Goal: Check status: Check status

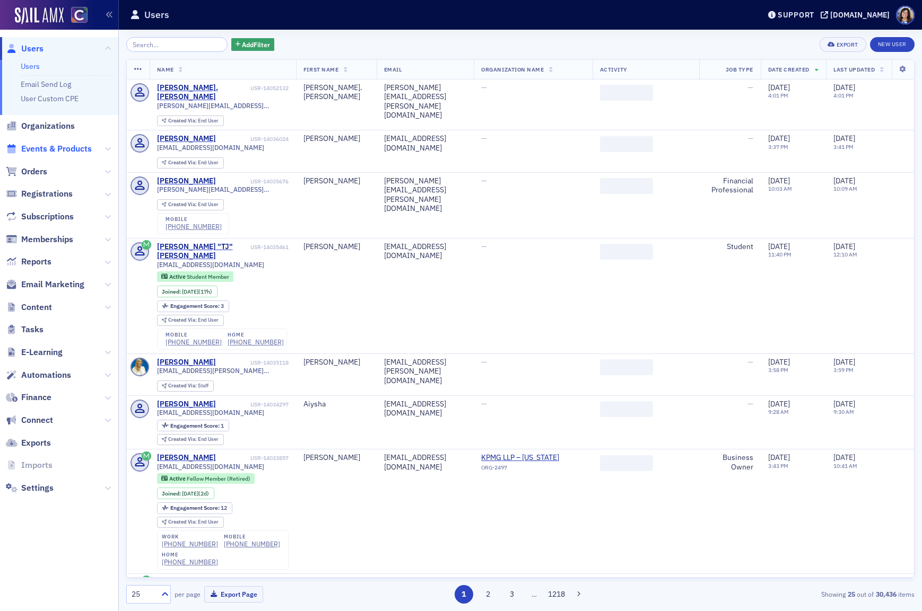
click at [46, 150] on span "Events & Products" at bounding box center [56, 149] width 71 height 12
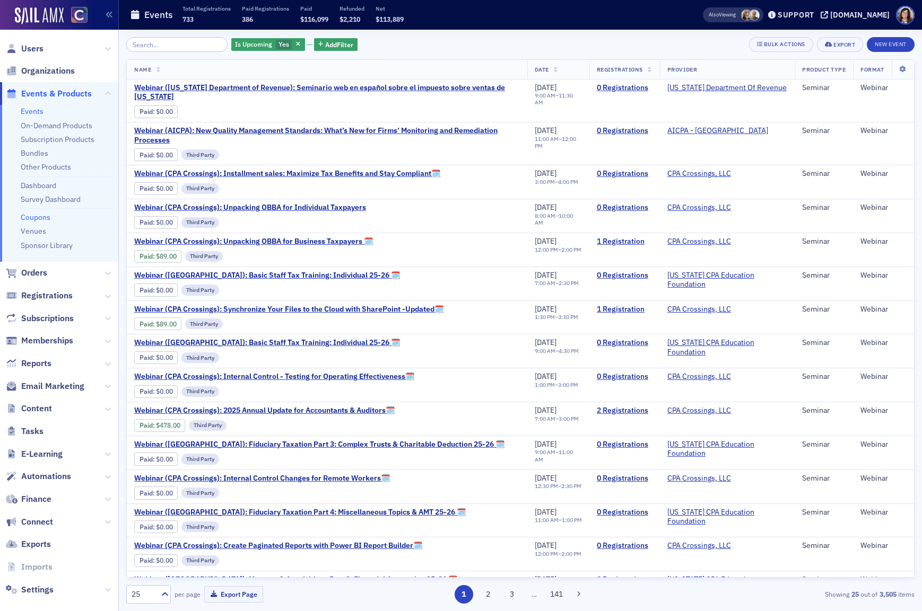
click at [37, 215] on link "Coupons" at bounding box center [36, 218] width 30 height 10
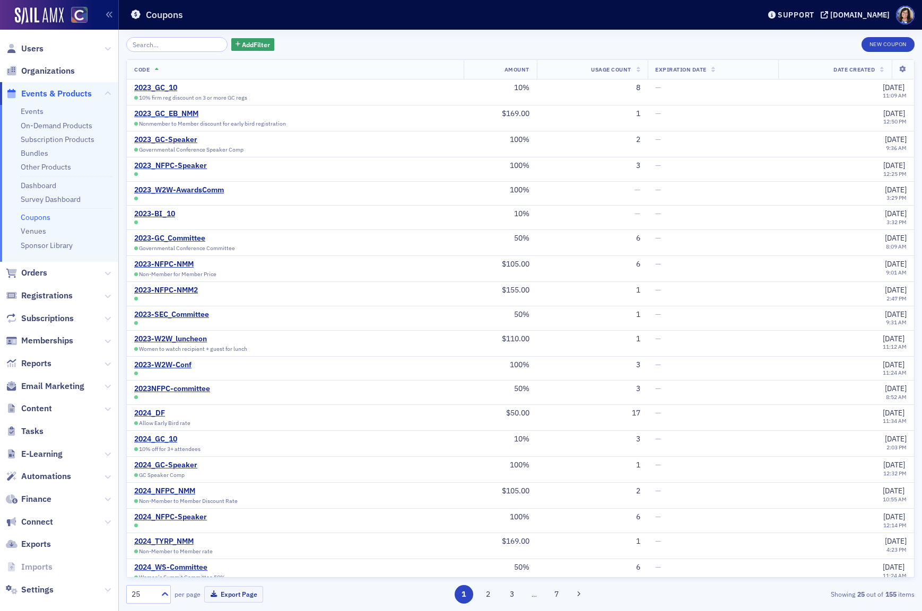
click at [178, 43] on input "search" at bounding box center [176, 44] width 101 height 15
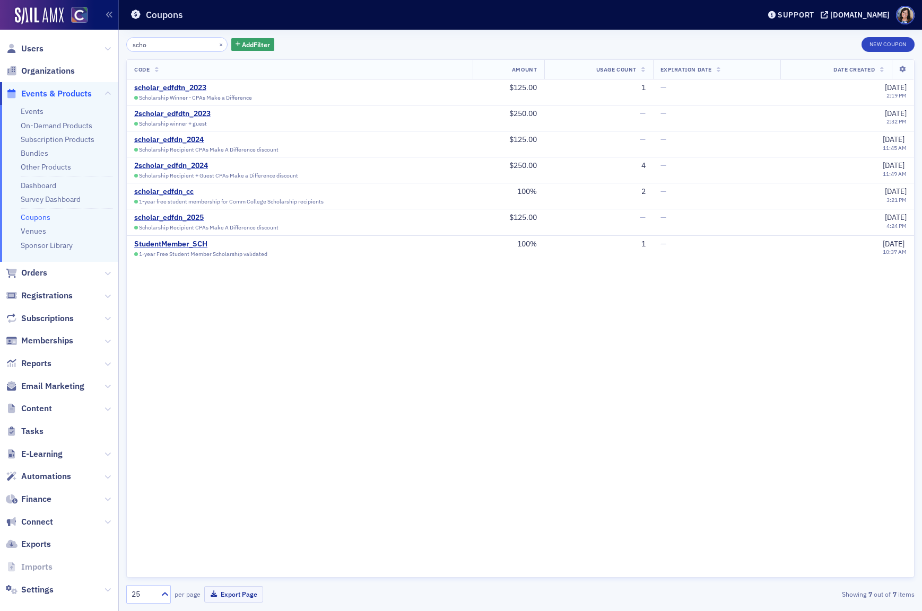
type input "scho"
click at [164, 214] on div "scholar_edfdn_2025" at bounding box center [206, 218] width 144 height 10
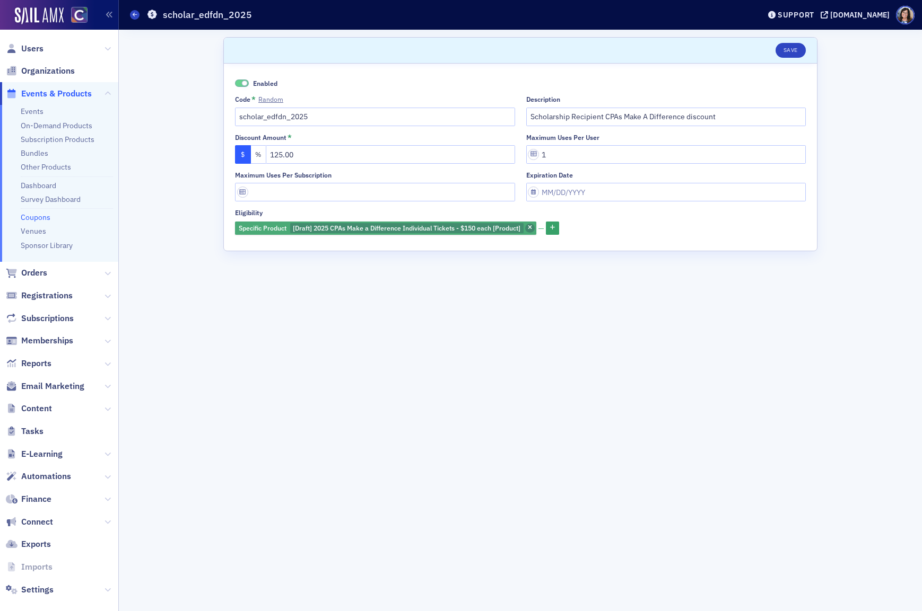
click at [532, 228] on icon "button" at bounding box center [530, 228] width 4 height 6
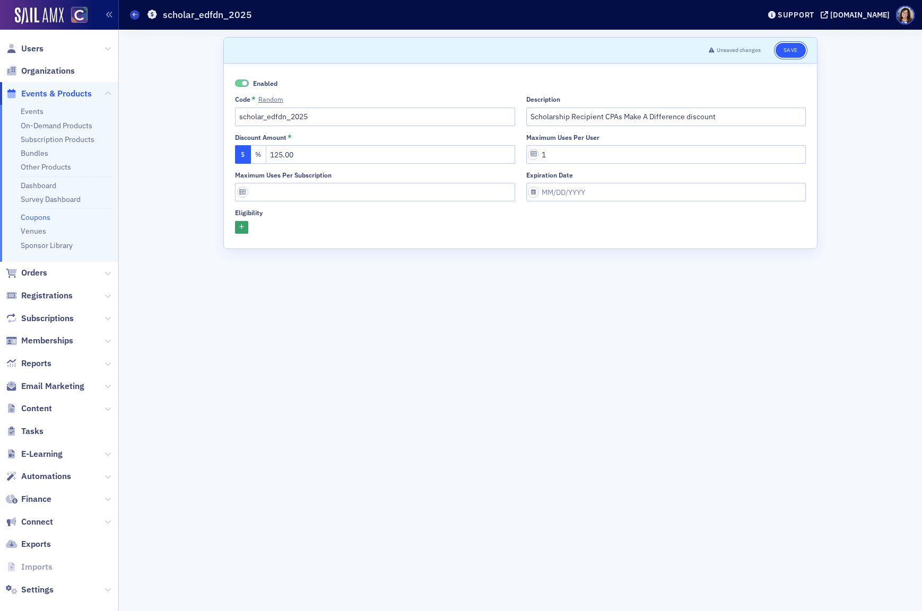
click at [795, 48] on button "Save" at bounding box center [790, 50] width 30 height 15
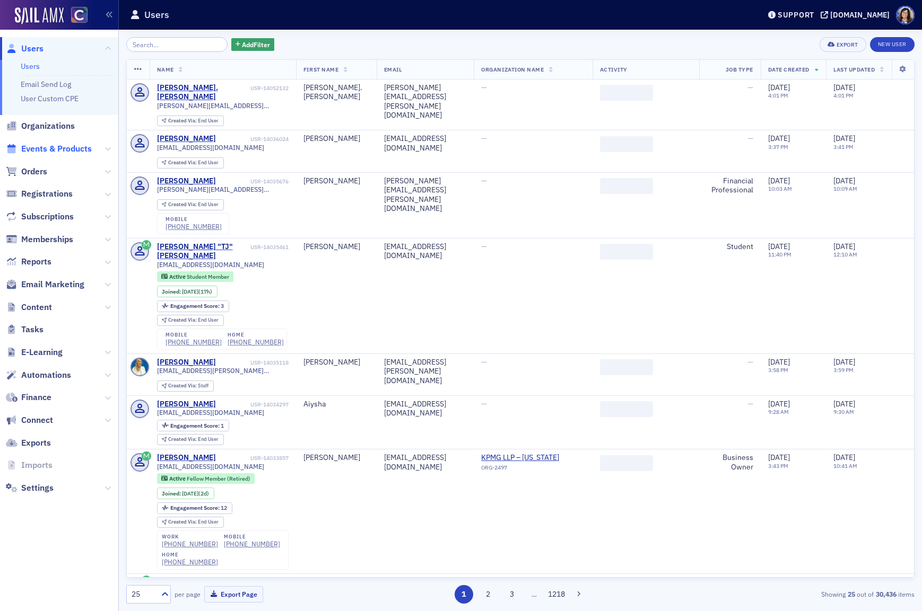
drag, startPoint x: 69, startPoint y: 148, endPoint x: 74, endPoint y: 144, distance: 6.0
click at [70, 147] on span "Events & Products" at bounding box center [56, 149] width 71 height 12
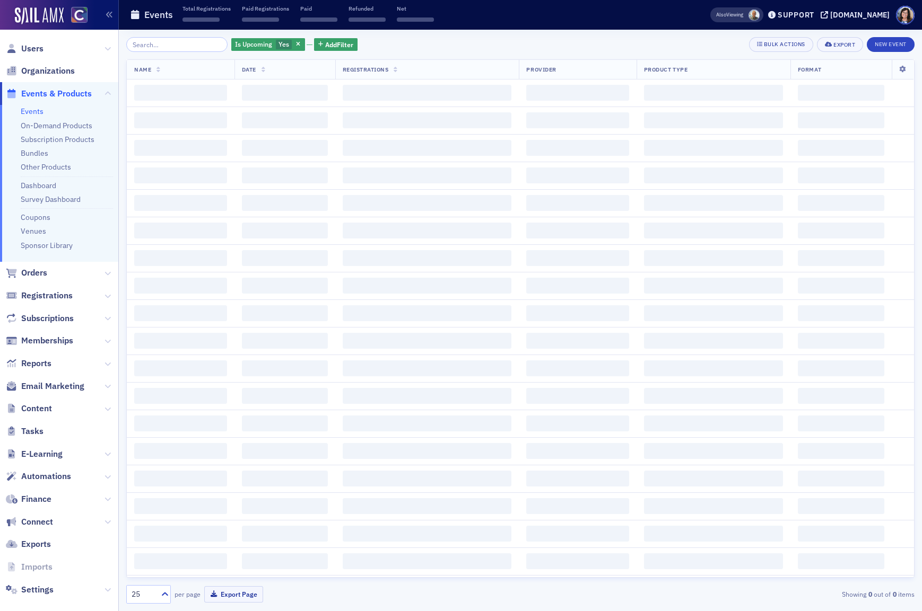
click at [173, 47] on input "search" at bounding box center [176, 44] width 101 height 15
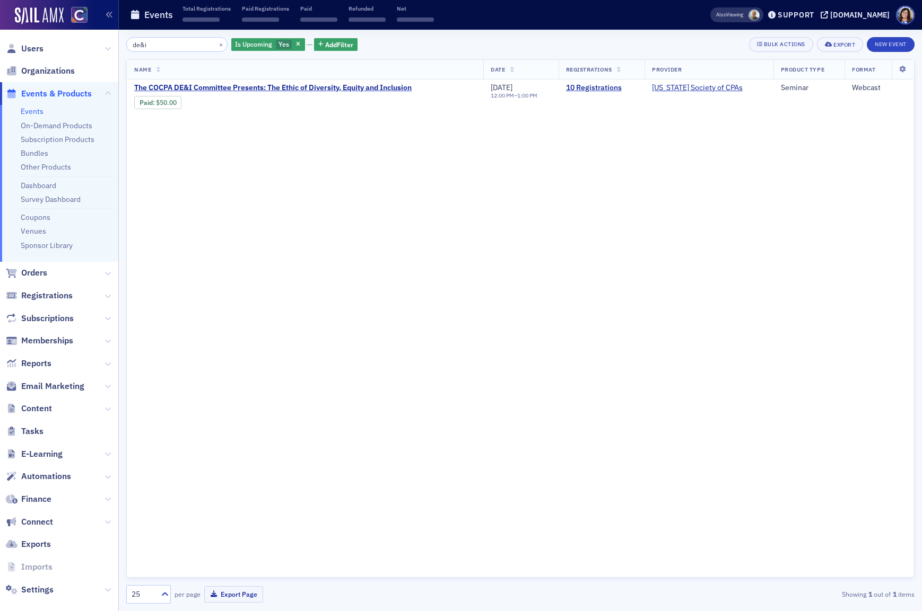
type input "de&i"
click at [594, 88] on link "10 Registrations" at bounding box center [601, 88] width 71 height 10
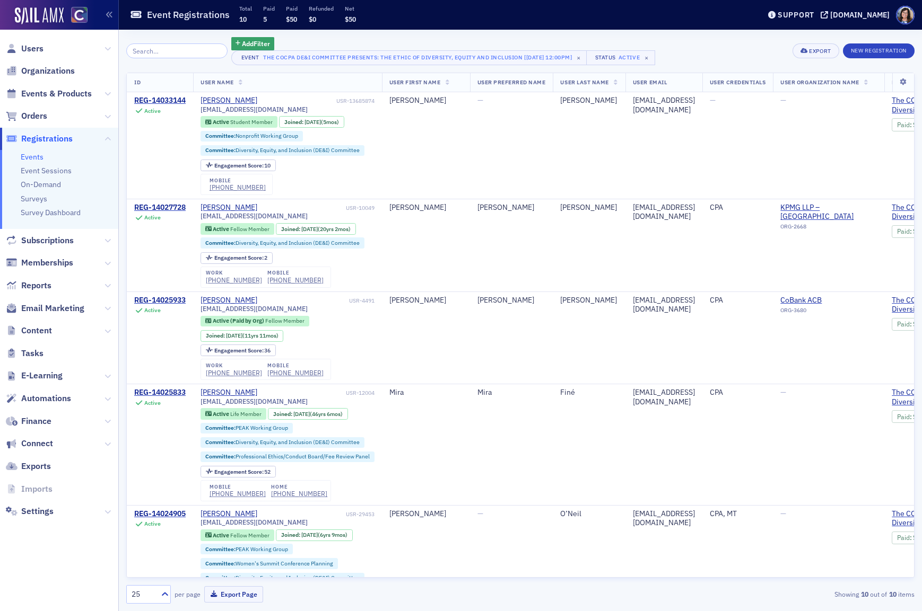
click at [470, 39] on div "Add Filter" at bounding box center [443, 43] width 424 height 13
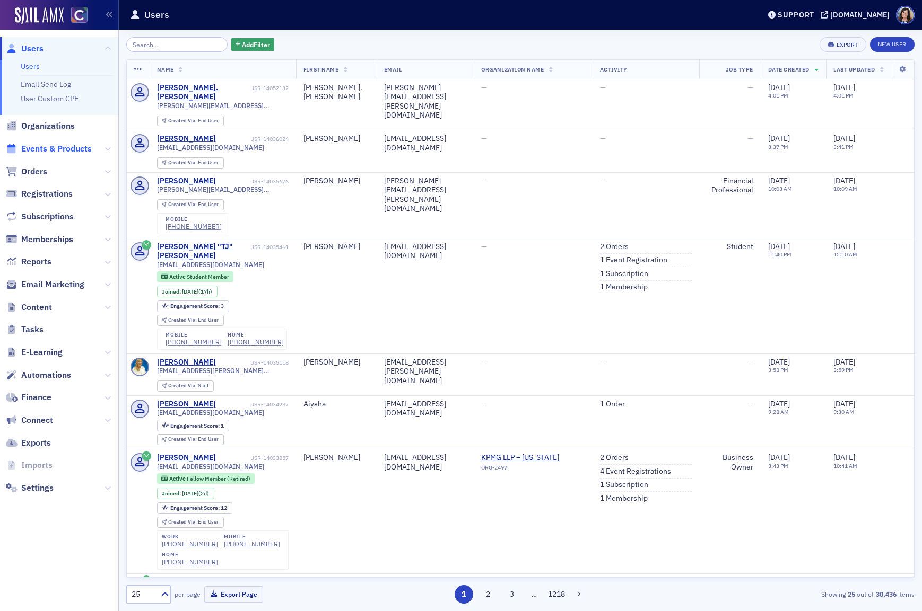
click at [59, 152] on span "Events & Products" at bounding box center [56, 149] width 71 height 12
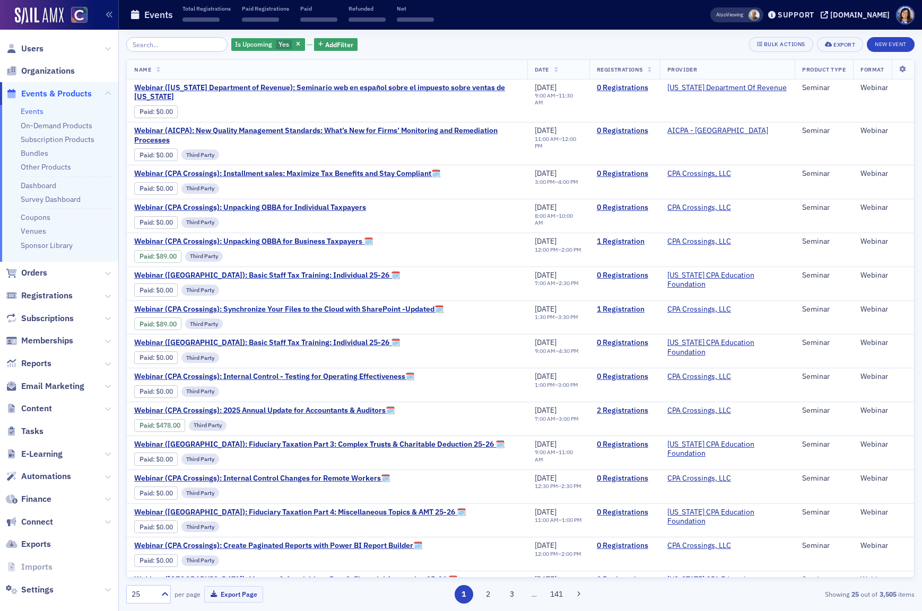
click at [154, 48] on input "search" at bounding box center [176, 44] width 101 height 15
type input "o"
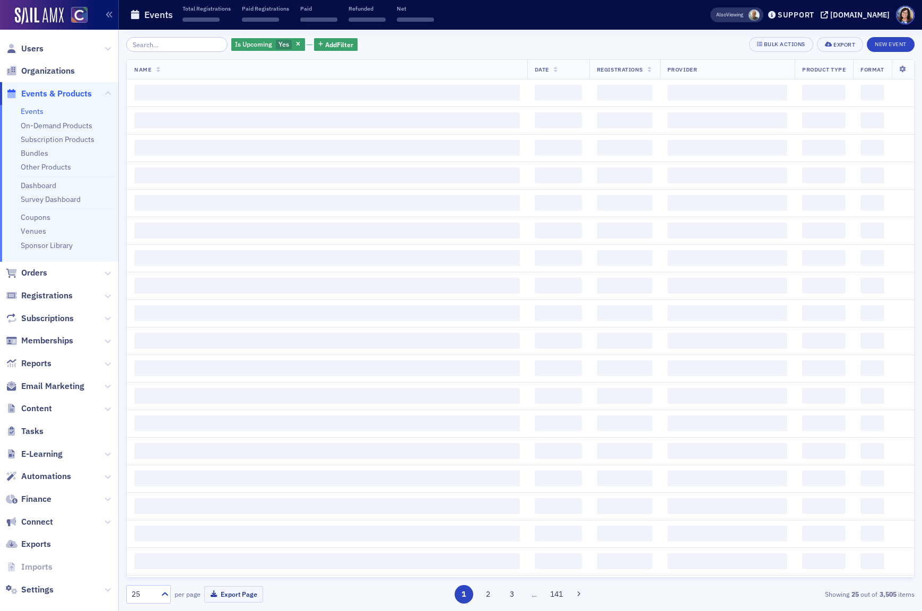
type input "n"
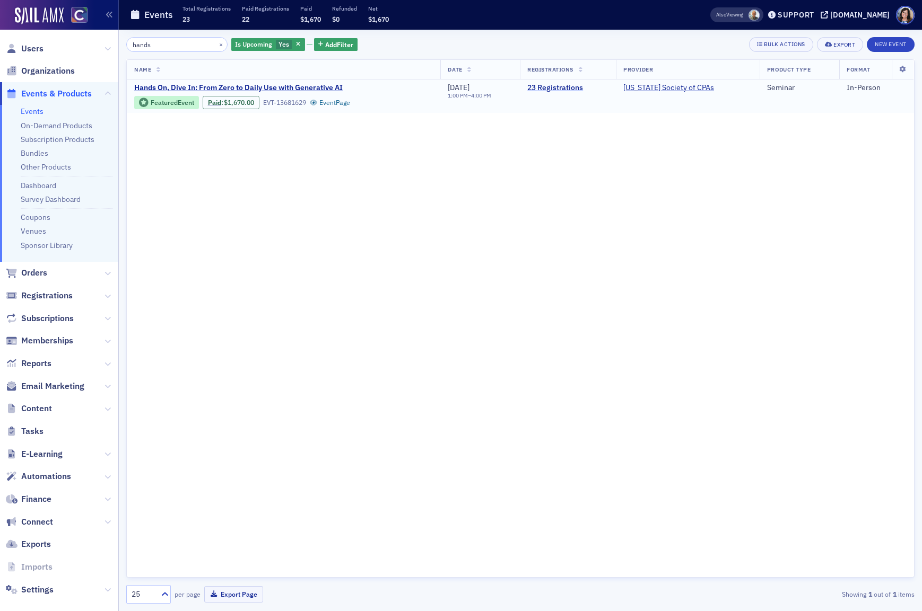
type input "hands"
click at [563, 90] on link "23 Registrations" at bounding box center [567, 88] width 81 height 10
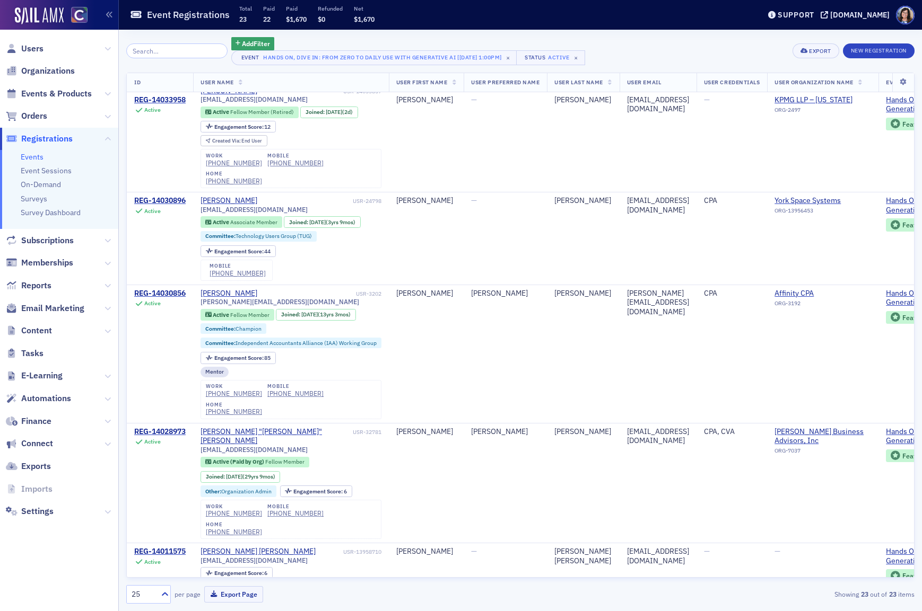
scroll to position [236, 0]
